Goal: Information Seeking & Learning: Learn about a topic

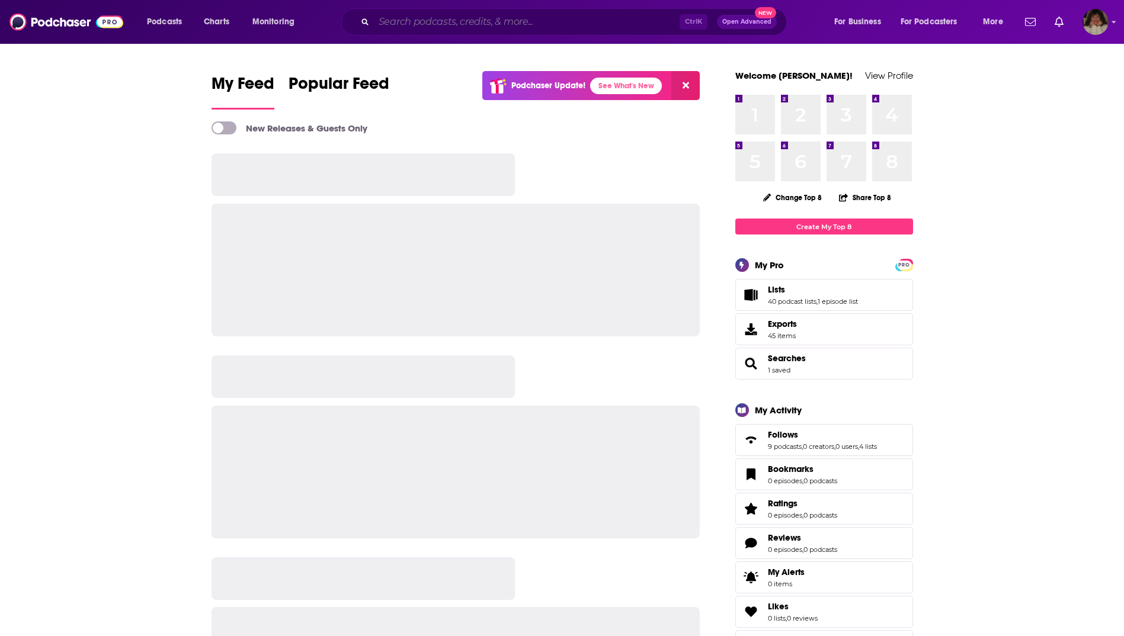
click at [441, 25] on input "Search podcasts, credits, & more..." at bounding box center [527, 21] width 306 height 19
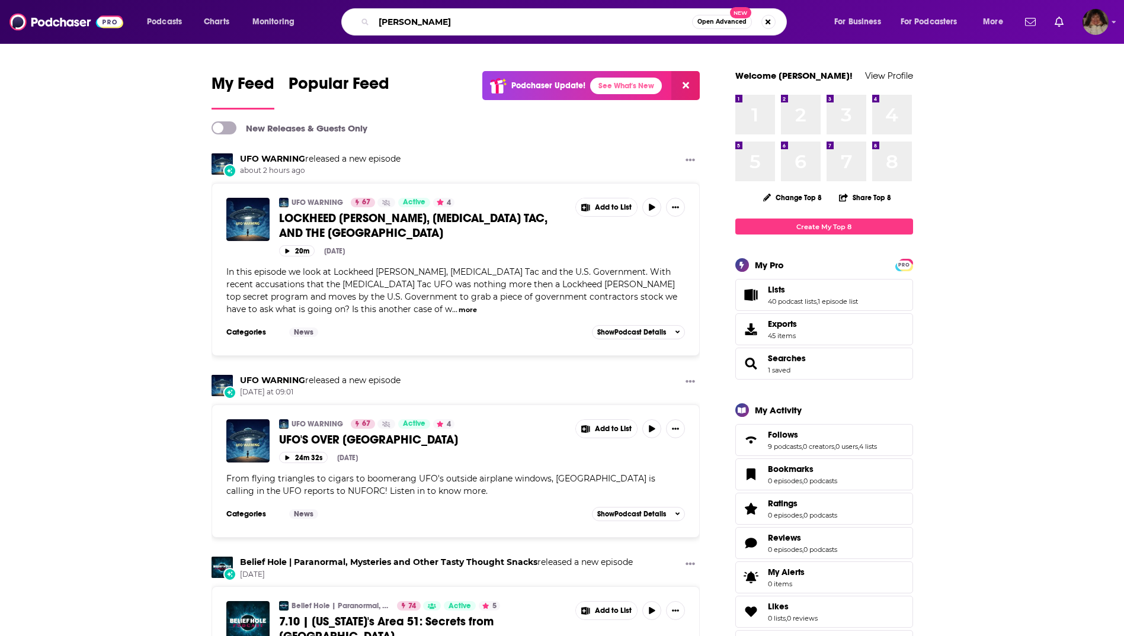
type input "[PERSON_NAME]"
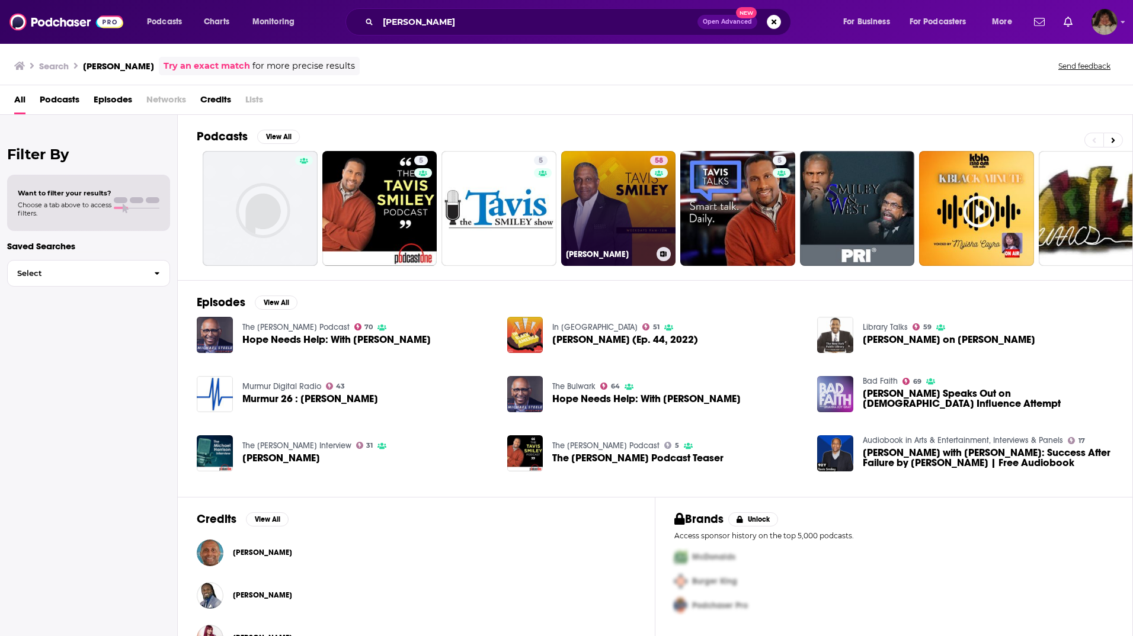
click at [606, 204] on link "58 [PERSON_NAME]" at bounding box center [618, 208] width 115 height 115
